Goal: Navigation & Orientation: Find specific page/section

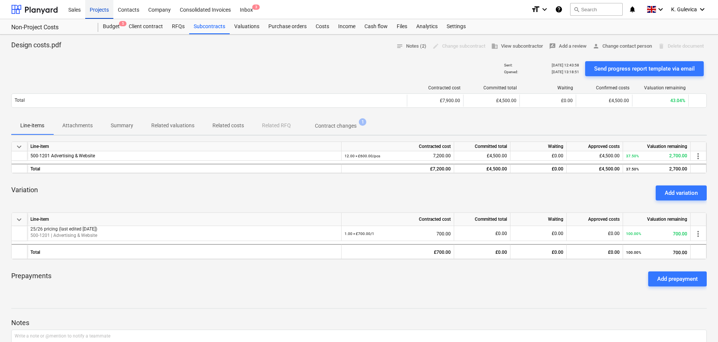
click at [95, 14] on div "Projects" at bounding box center [99, 9] width 28 height 19
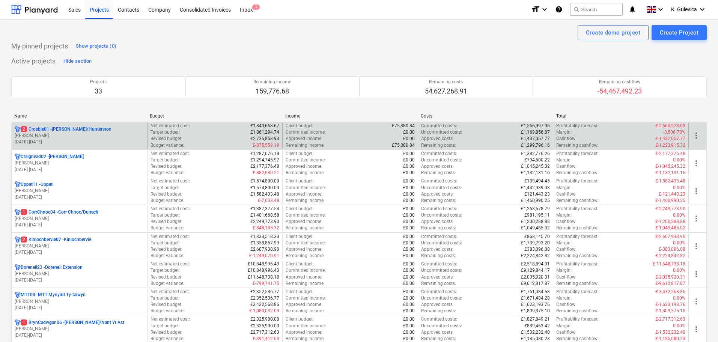
click at [105, 140] on p "01.04.2023 - 31.03.2027" at bounding box center [79, 142] width 129 height 6
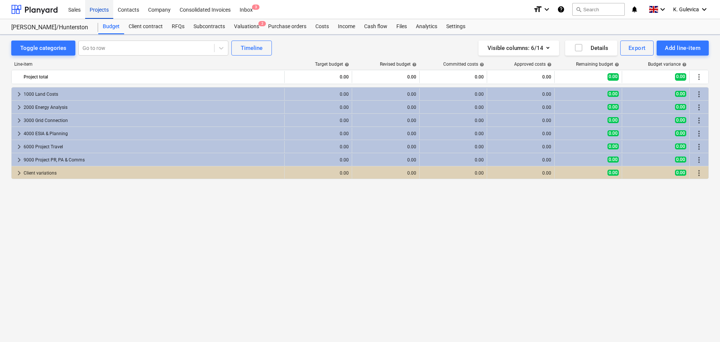
click at [100, 9] on div "Projects" at bounding box center [99, 9] width 28 height 19
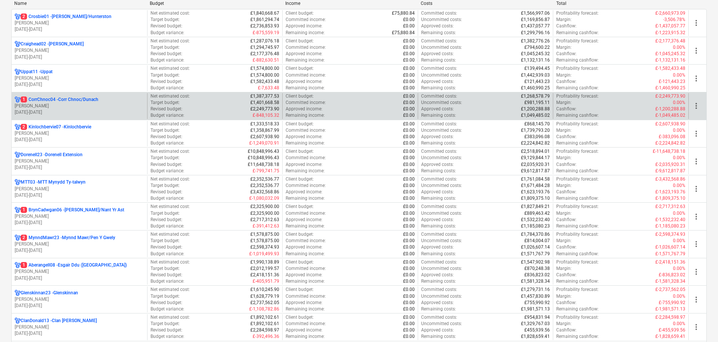
click at [50, 108] on p "[PERSON_NAME]" at bounding box center [79, 106] width 129 height 6
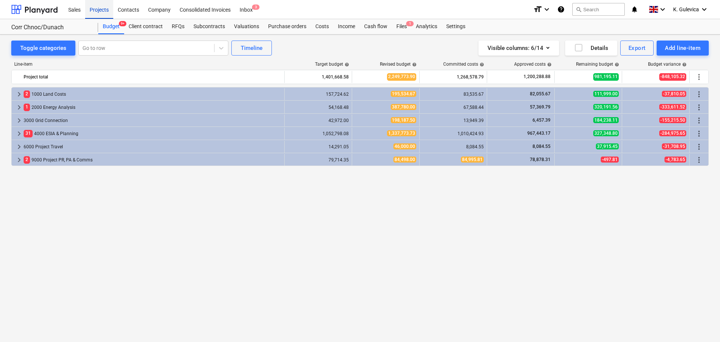
click at [95, 11] on div "Projects" at bounding box center [99, 9] width 28 height 19
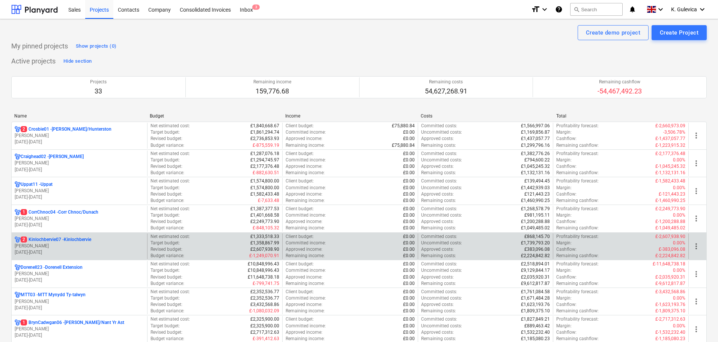
click at [54, 242] on p "2 Kinlochbervie07 - Kinlochbervie" at bounding box center [56, 239] width 71 height 6
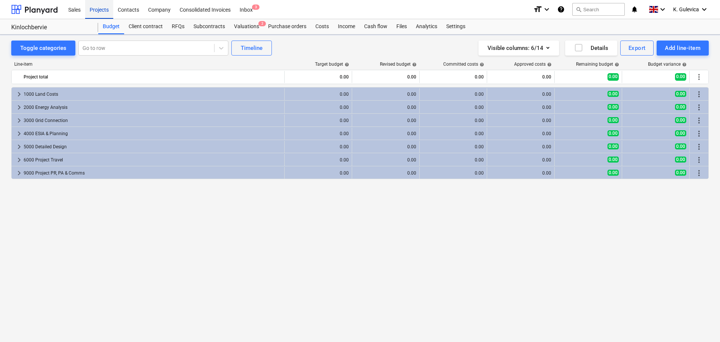
click at [104, 11] on div "Projects" at bounding box center [99, 9] width 28 height 19
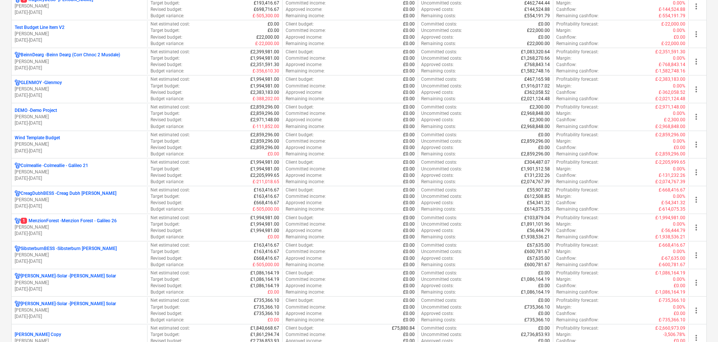
scroll to position [596, 0]
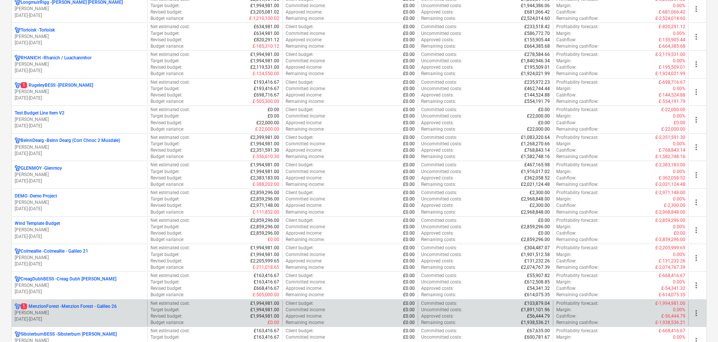
click at [50, 311] on p "[PERSON_NAME]" at bounding box center [79, 313] width 129 height 6
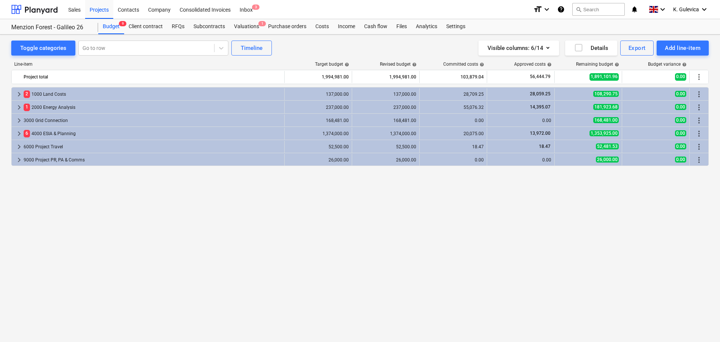
drag, startPoint x: 675, startPoint y: 6, endPoint x: 657, endPoint y: 36, distance: 34.5
click at [674, 6] on div "Consolidated Invoice confirmed" at bounding box center [615, 8] width 203 height 16
click at [691, 10] on div "Consolidated Invoice confirmed" at bounding box center [615, 8] width 203 height 16
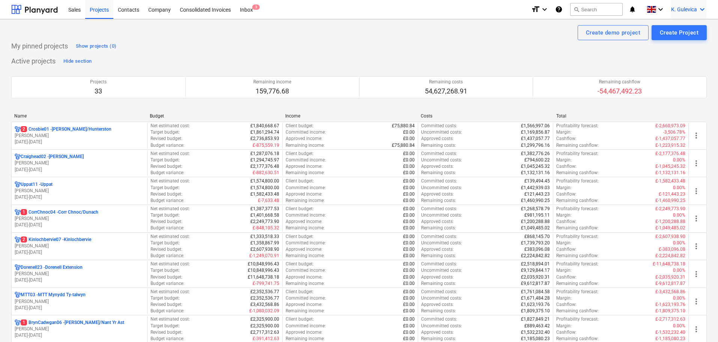
click at [681, 7] on span "K. Gulevica" at bounding box center [684, 9] width 26 height 6
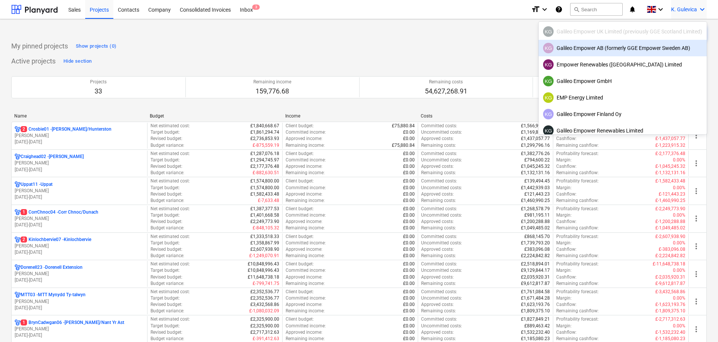
click at [605, 51] on div "KG Galileo Empower AB (formerly GGE Empower Sweden AB)" at bounding box center [622, 48] width 159 height 11
